Goal: Information Seeking & Learning: Learn about a topic

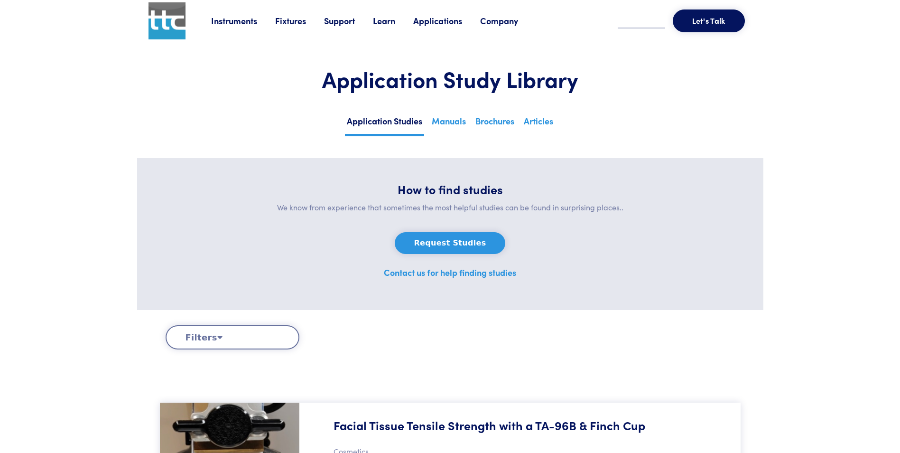
click at [256, 338] on button "Filters" at bounding box center [233, 337] width 134 height 24
click at [217, 338] on icon at bounding box center [219, 337] width 5 height 9
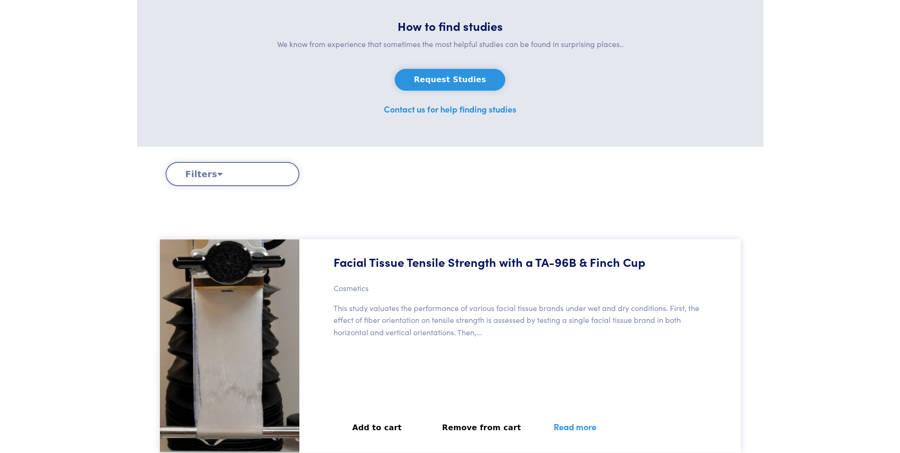
scroll to position [190, 0]
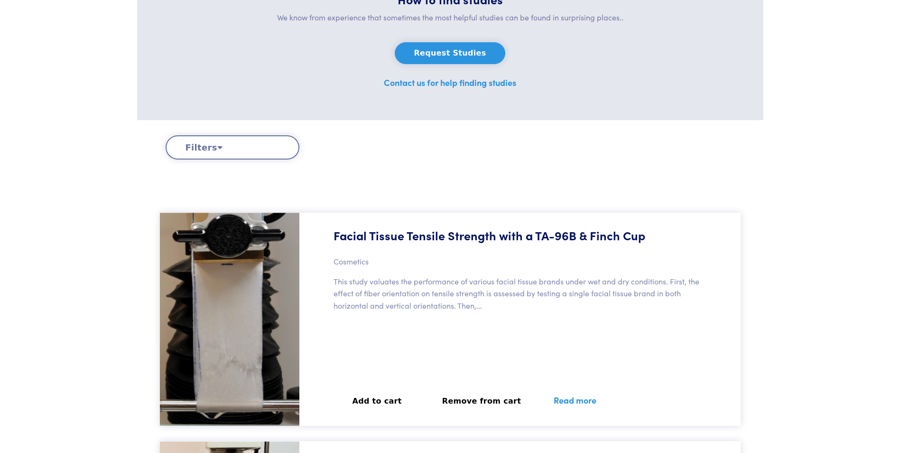
click at [217, 149] on icon at bounding box center [219, 147] width 5 height 9
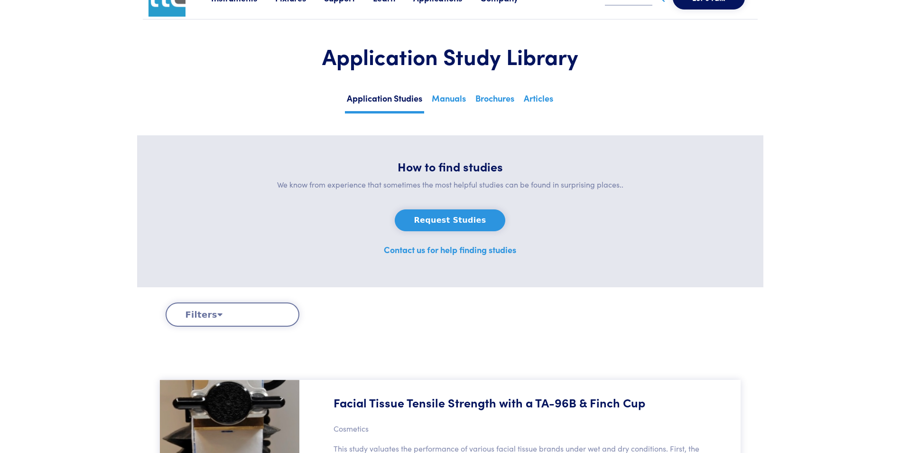
scroll to position [0, 0]
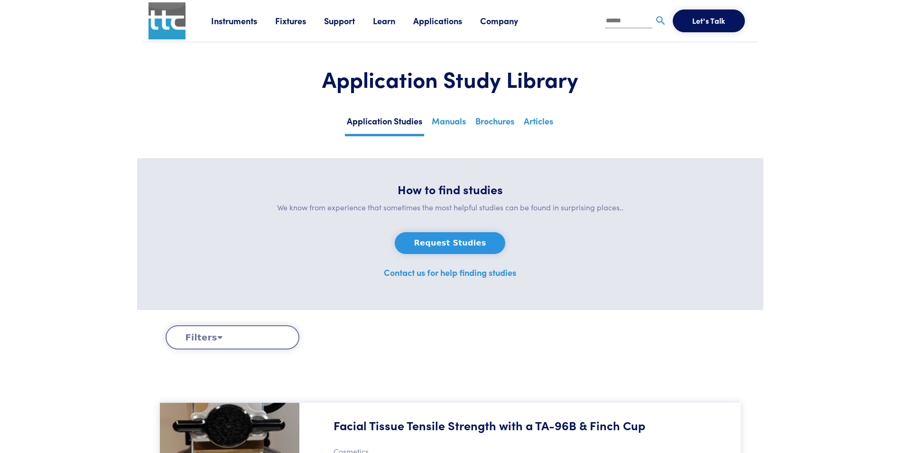
click at [217, 338] on icon at bounding box center [219, 337] width 5 height 9
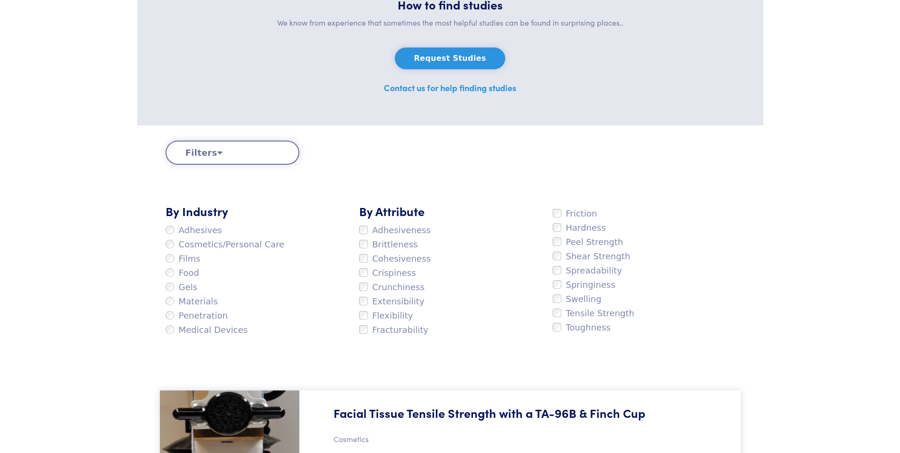
scroll to position [190, 0]
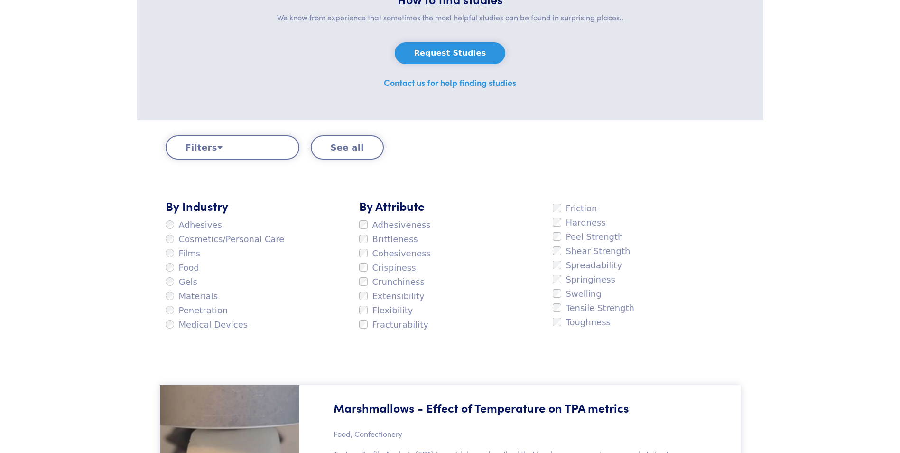
click at [364, 219] on label "Adhesiveness" at bounding box center [395, 225] width 72 height 14
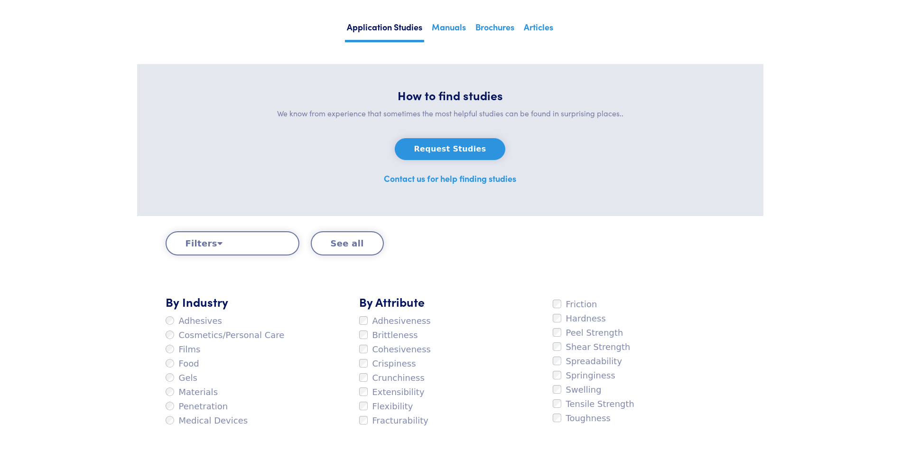
scroll to position [95, 0]
click at [171, 395] on label "Materials" at bounding box center [192, 391] width 53 height 14
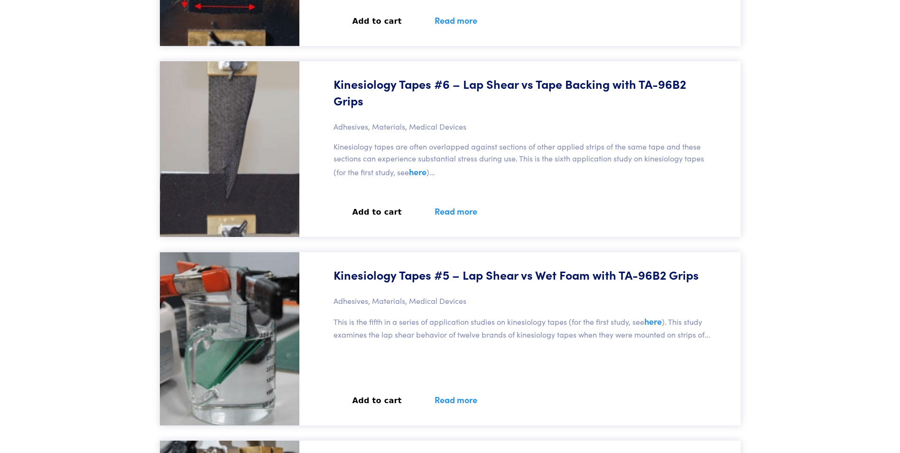
scroll to position [1993, 0]
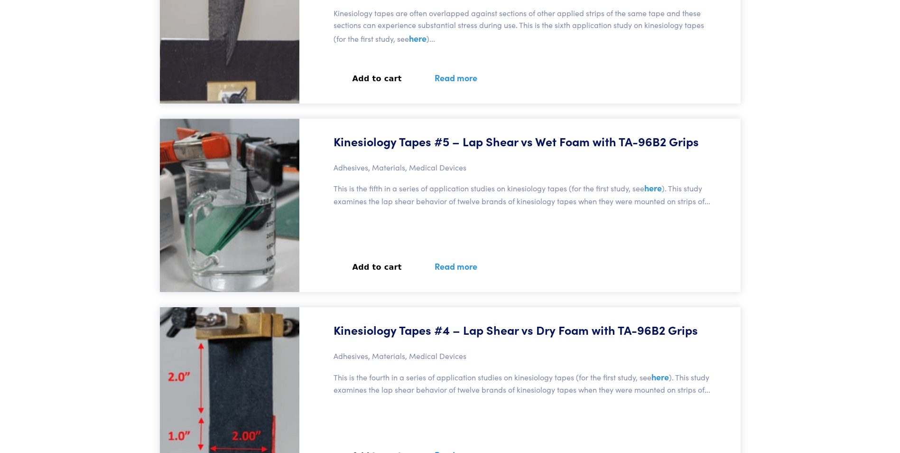
click at [452, 269] on link "Read more" at bounding box center [455, 266] width 65 height 35
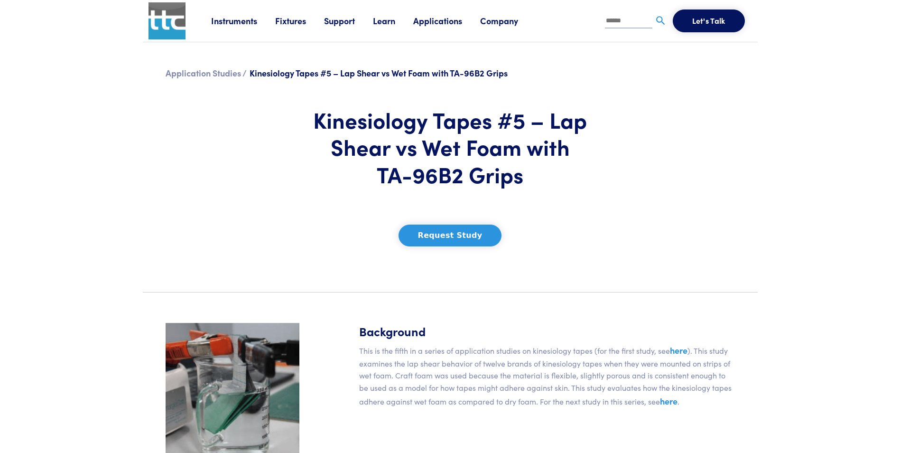
click at [384, 23] on link "Learn" at bounding box center [393, 21] width 40 height 12
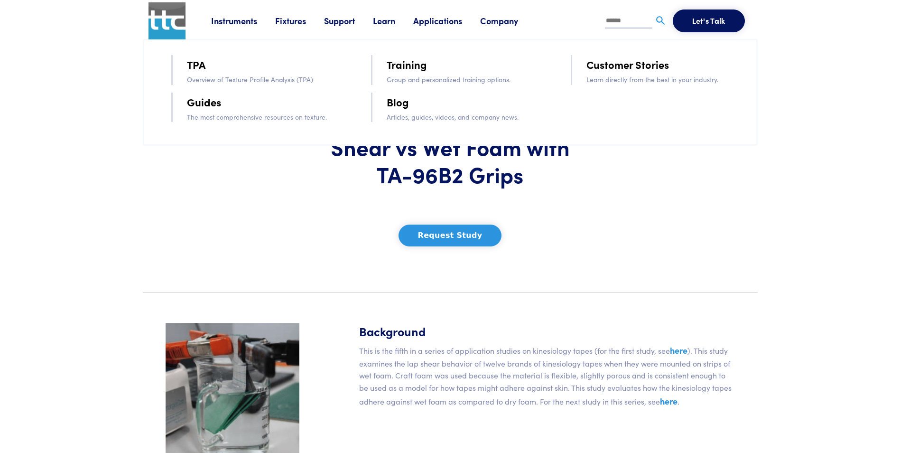
click at [207, 108] on link "Guides" at bounding box center [204, 101] width 34 height 17
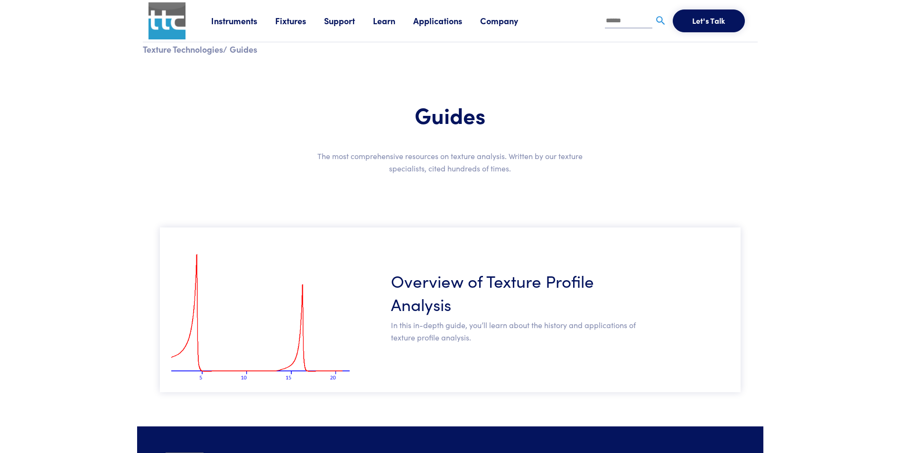
click at [473, 285] on h3 "Overview of Texture Profile Analysis" at bounding box center [515, 292] width 249 height 47
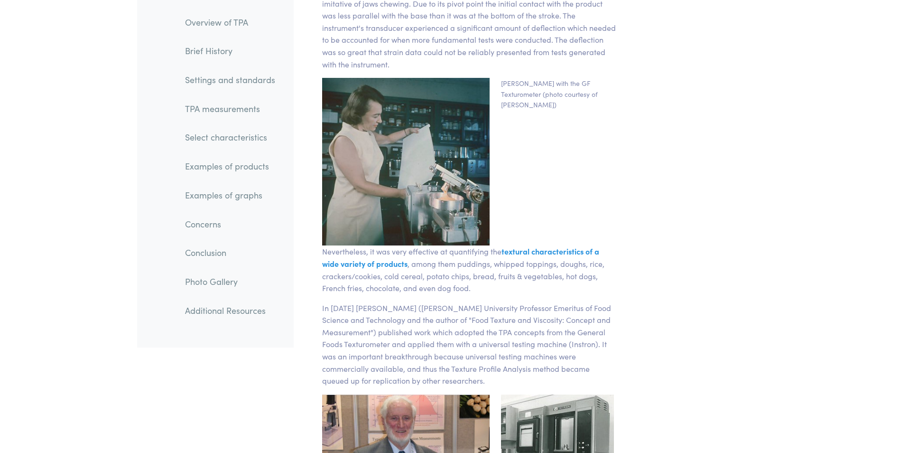
scroll to position [1661, 0]
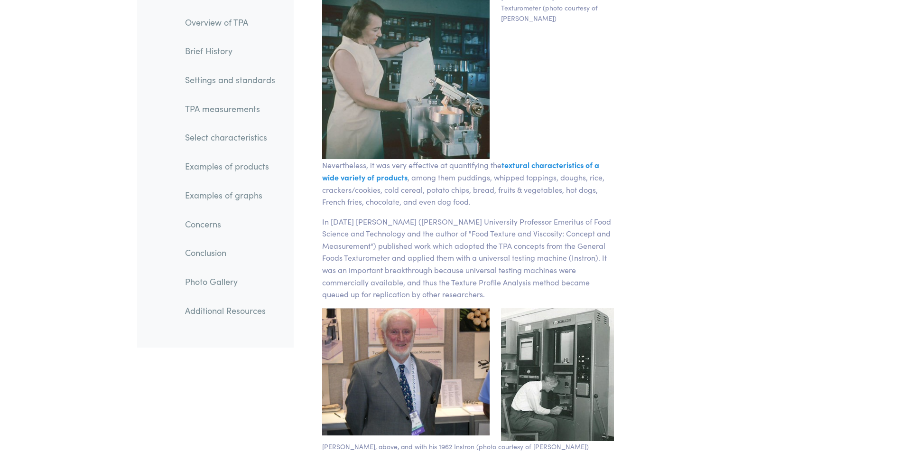
click at [197, 223] on link "Concerns" at bounding box center [229, 224] width 105 height 22
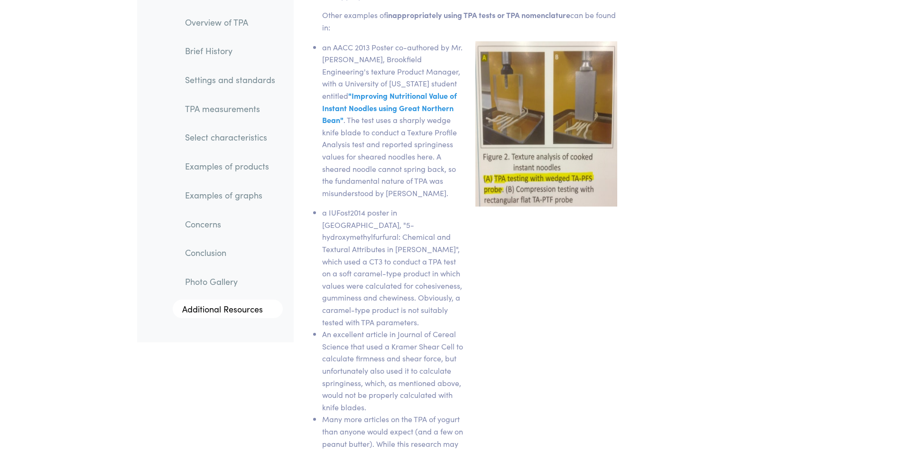
scroll to position [14456, 0]
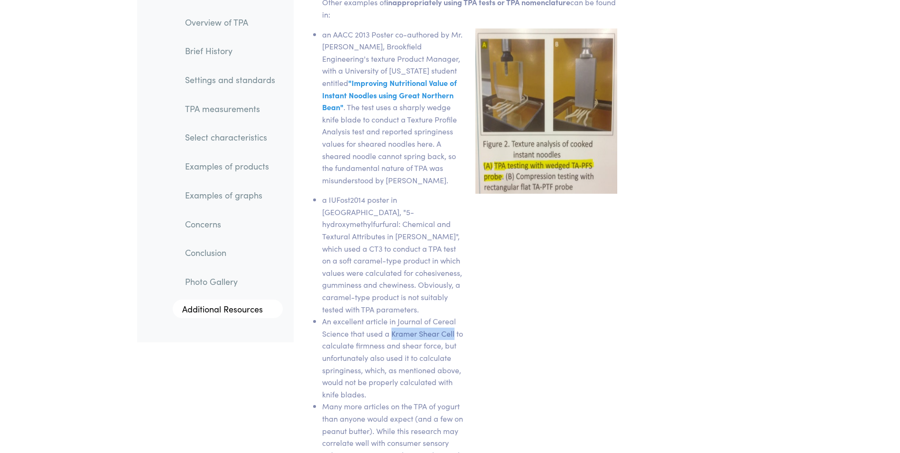
drag, startPoint x: 392, startPoint y: 298, endPoint x: 454, endPoint y: 296, distance: 61.7
click at [454, 315] on li "An excellent article in Journal of Cereal Science that used a Kramer Shear Cell…" at bounding box center [393, 357] width 142 height 85
copy li "Kramer Shear Cell"
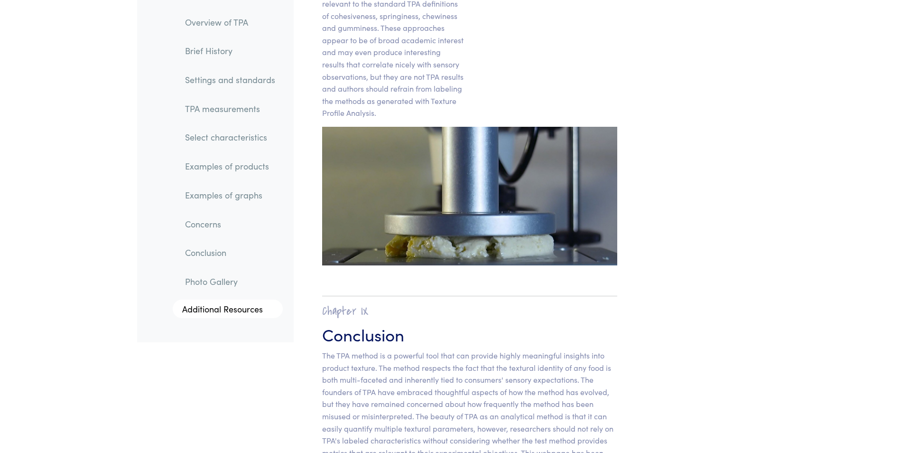
scroll to position [14931, 0]
